Goal: Transaction & Acquisition: Purchase product/service

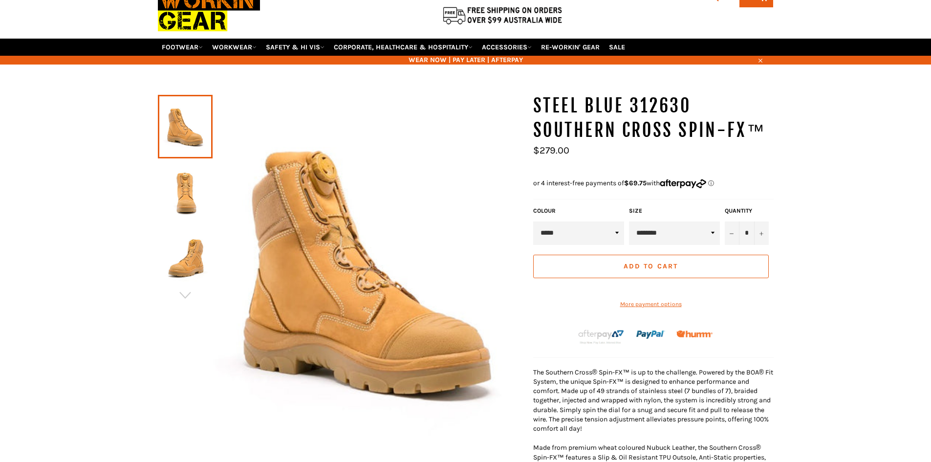
click at [195, 190] on img at bounding box center [185, 192] width 45 height 54
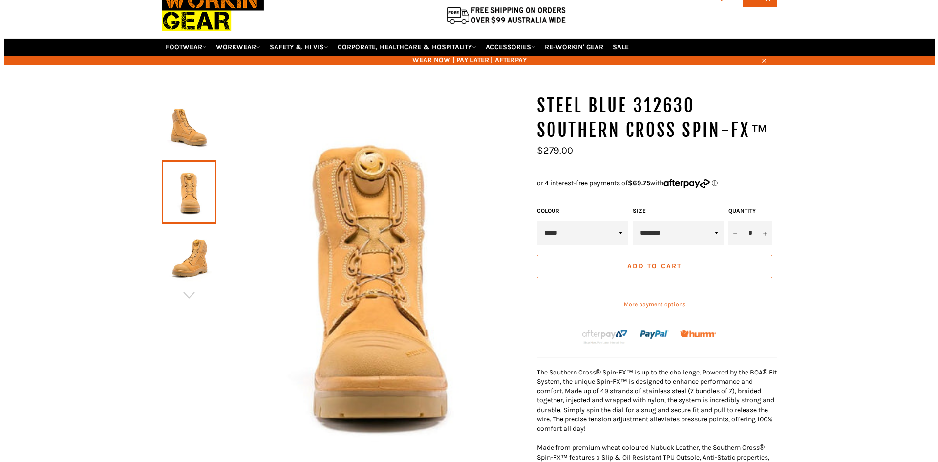
scroll to position [73, 0]
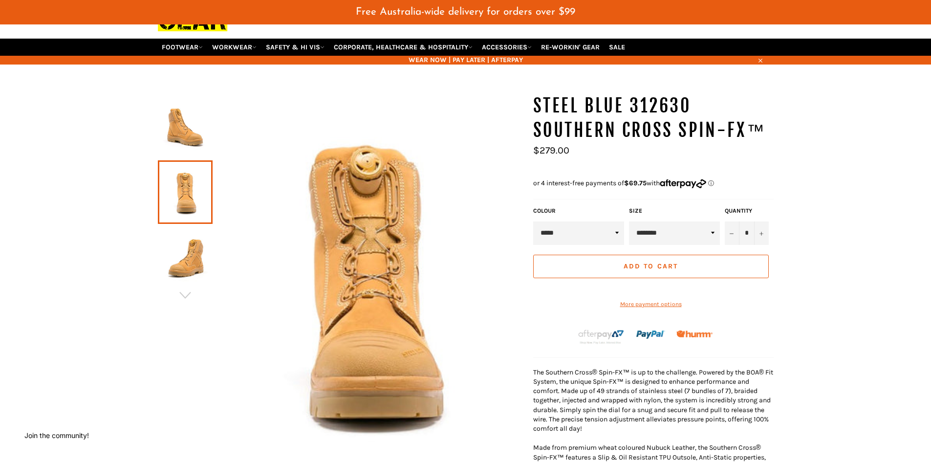
click at [356, 164] on img at bounding box center [368, 280] width 311 height 373
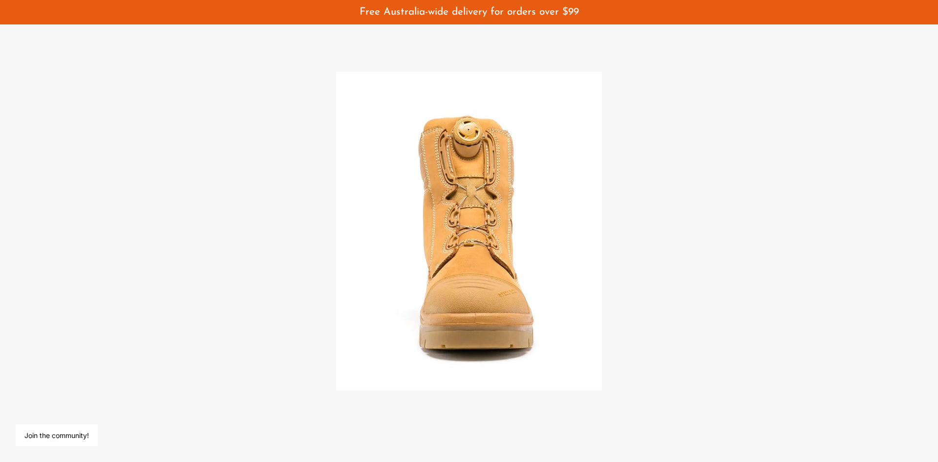
drag, startPoint x: 262, startPoint y: 193, endPoint x: 306, endPoint y: 178, distance: 47.0
click at [268, 195] on div at bounding box center [469, 231] width 938 height 462
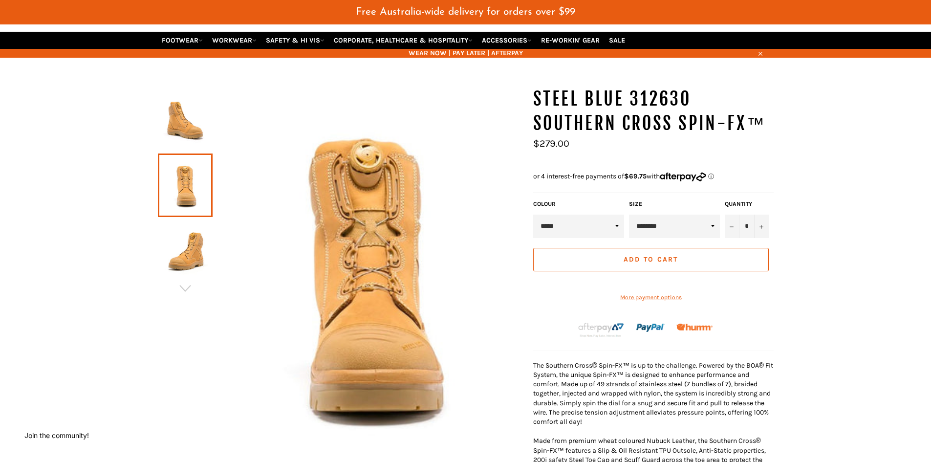
drag, startPoint x: 537, startPoint y: 144, endPoint x: 561, endPoint y: 141, distance: 23.6
click at [561, 141] on span "$279.00" at bounding box center [551, 143] width 36 height 11
drag, startPoint x: 561, startPoint y: 141, endPoint x: 571, endPoint y: 147, distance: 11.8
click at [561, 142] on span "$279.00" at bounding box center [551, 143] width 36 height 11
click at [571, 147] on li "Regular price $279.00" at bounding box center [553, 144] width 41 height 10
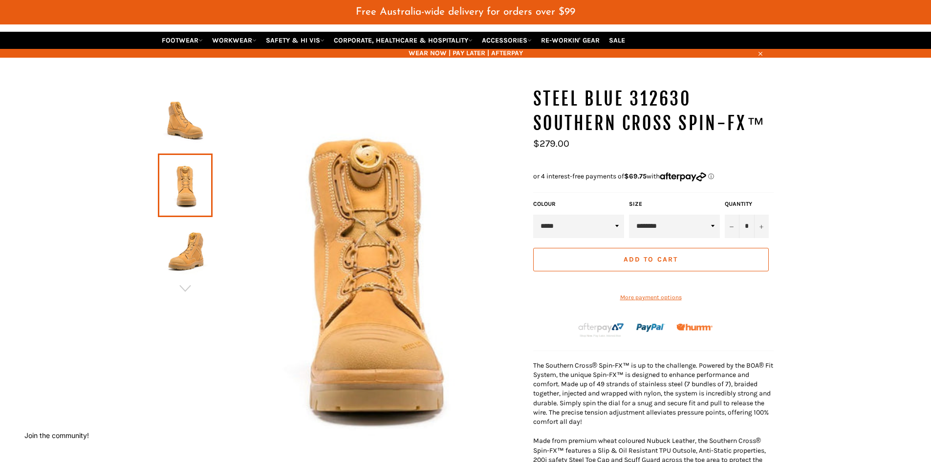
click at [554, 147] on span "$279.00" at bounding box center [551, 143] width 36 height 11
drag, startPoint x: 543, startPoint y: 143, endPoint x: 574, endPoint y: 142, distance: 30.3
click at [574, 142] on ul "Sale Regular price $279.00" at bounding box center [653, 150] width 240 height 23
click at [571, 142] on li "Regular price $279.00" at bounding box center [553, 144] width 41 height 10
click at [573, 141] on li "Regular price $279.00" at bounding box center [553, 144] width 41 height 10
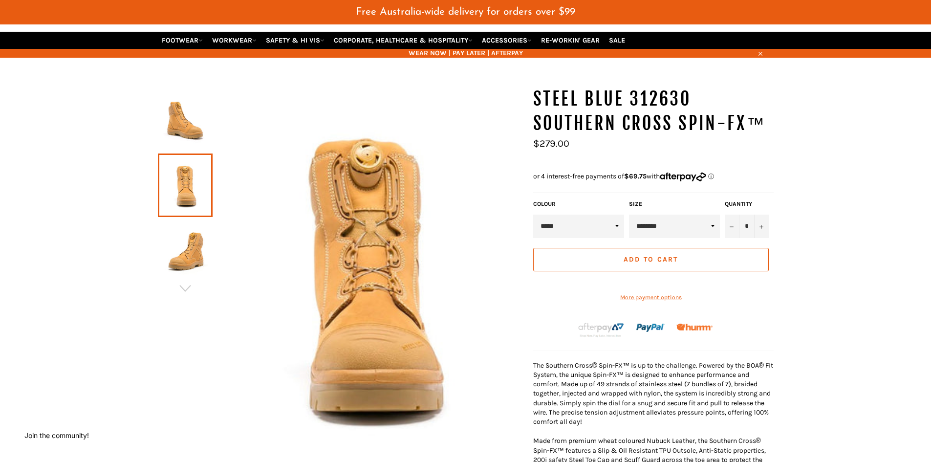
click at [190, 251] on img at bounding box center [185, 251] width 45 height 54
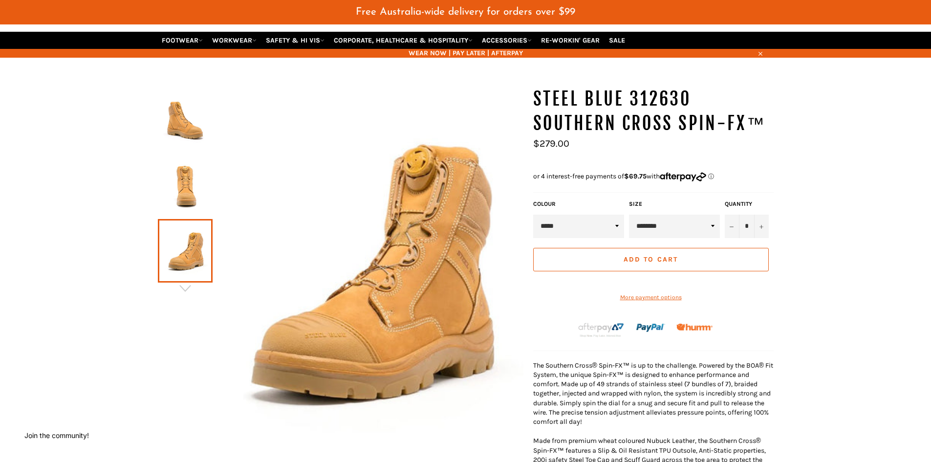
click at [408, 154] on img at bounding box center [368, 269] width 311 height 365
